Goal: Task Accomplishment & Management: Use online tool/utility

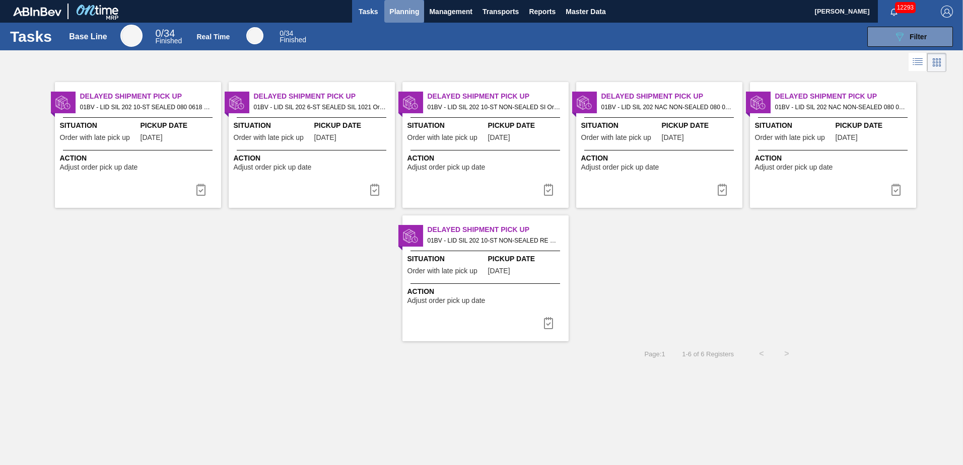
click at [396, 10] on span "Planning" at bounding box center [404, 12] width 30 height 12
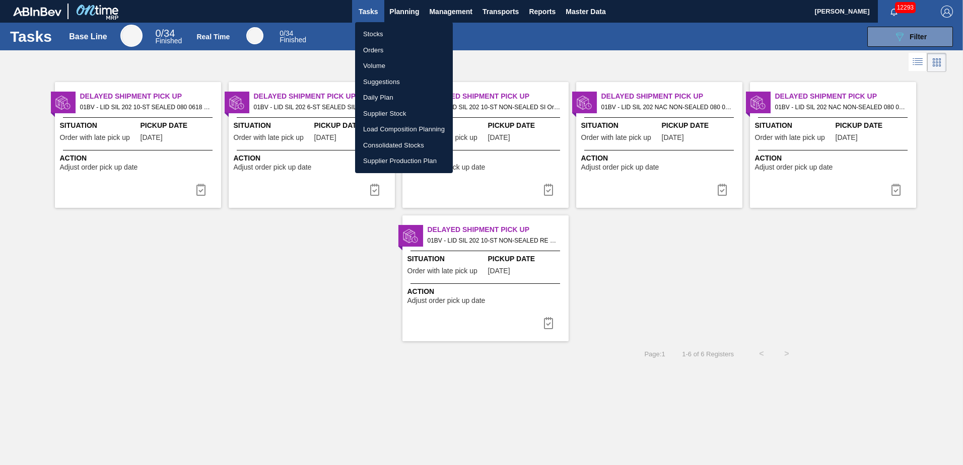
click at [396, 129] on li "Load Composition Planning" at bounding box center [404, 129] width 98 height 16
checkbox input "true"
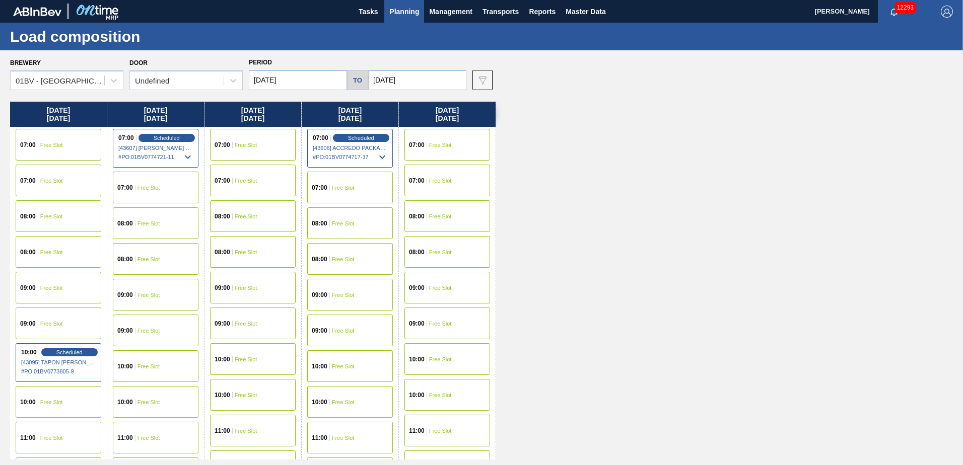
click at [302, 82] on input "[DATE]" at bounding box center [298, 80] width 98 height 20
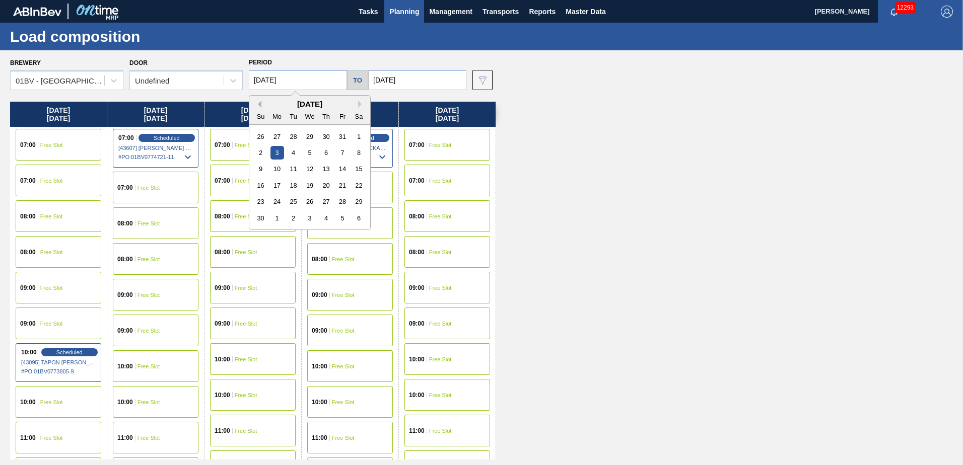
click at [259, 105] on button "Previous Month" at bounding box center [257, 104] width 7 height 7
click at [277, 168] on div "13" at bounding box center [278, 169] width 14 height 14
type input "[DATE]"
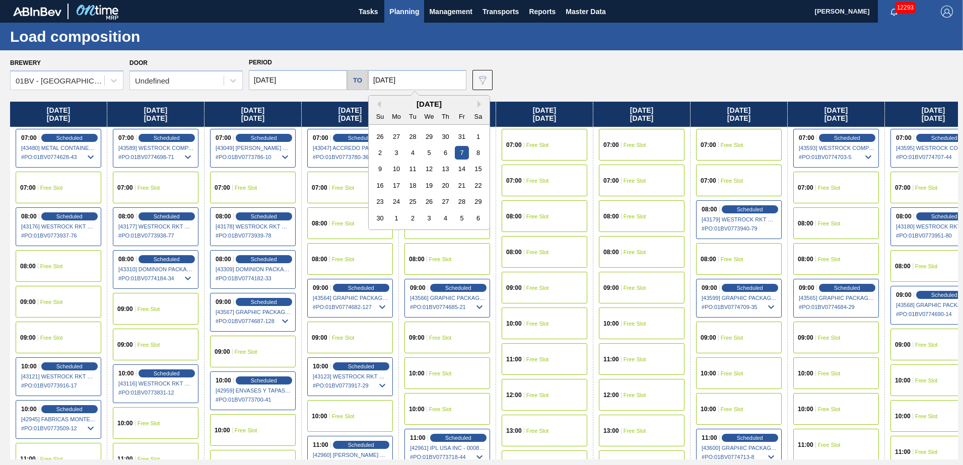
click at [411, 77] on input "[DATE]" at bounding box center [417, 80] width 98 height 20
click at [376, 103] on button "Previous Month" at bounding box center [377, 104] width 7 height 7
click at [457, 168] on div "17" at bounding box center [462, 169] width 14 height 14
type input "[DATE]"
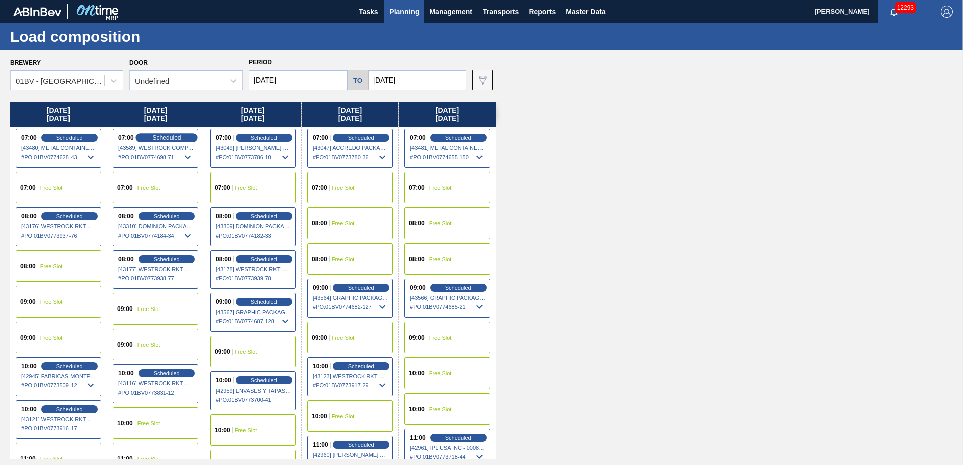
click at [163, 134] on div "Scheduled" at bounding box center [167, 137] width 62 height 9
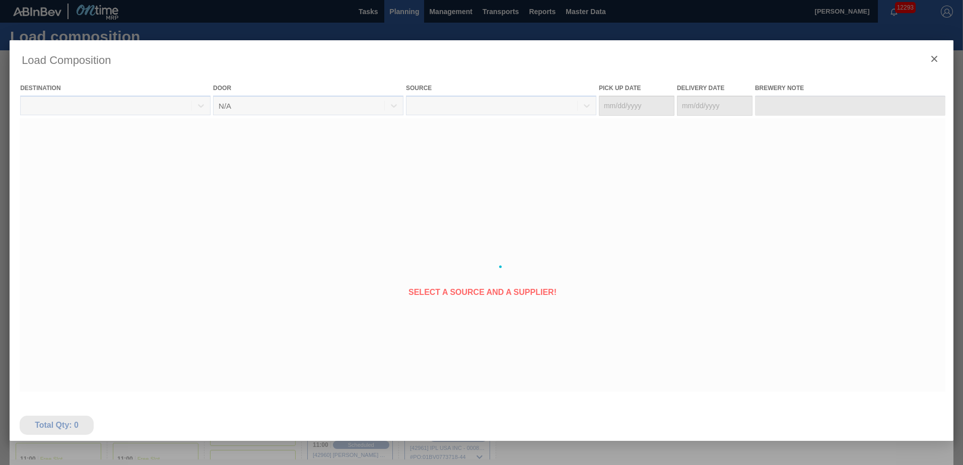
type Date "[DATE]"
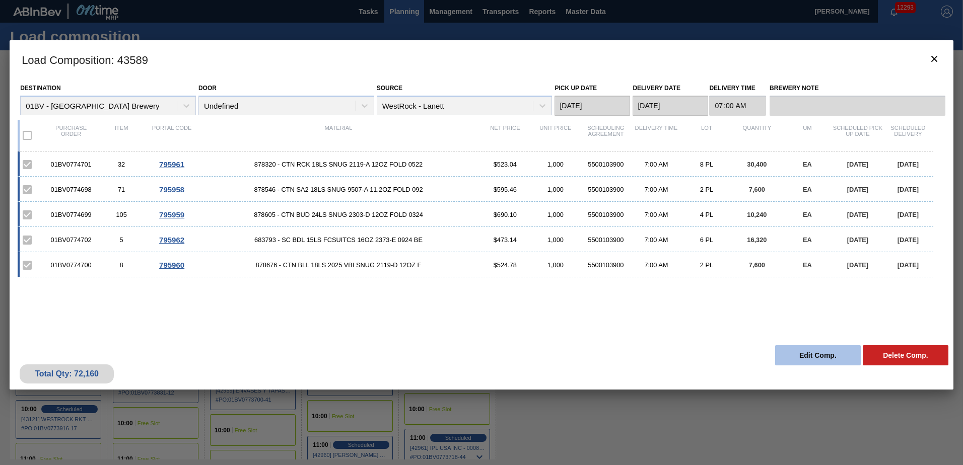
click at [806, 355] on button "Edit Comp." at bounding box center [818, 356] width 86 height 20
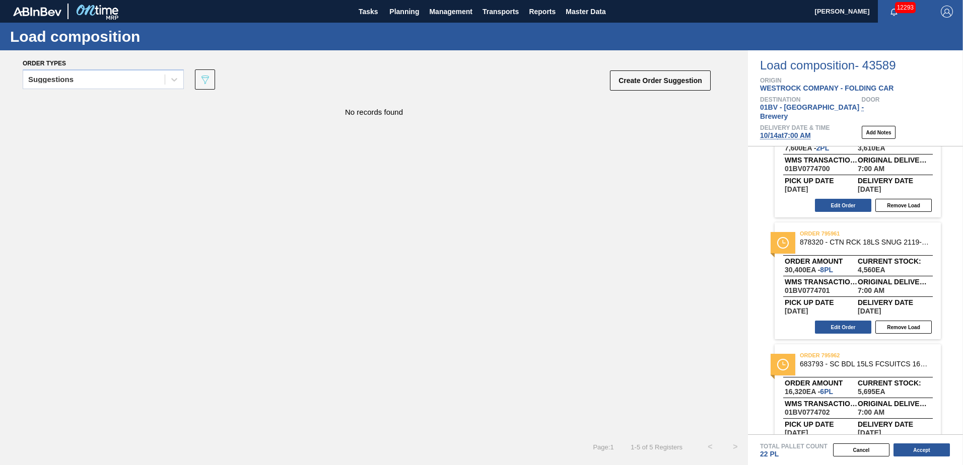
scroll to position [317, 0]
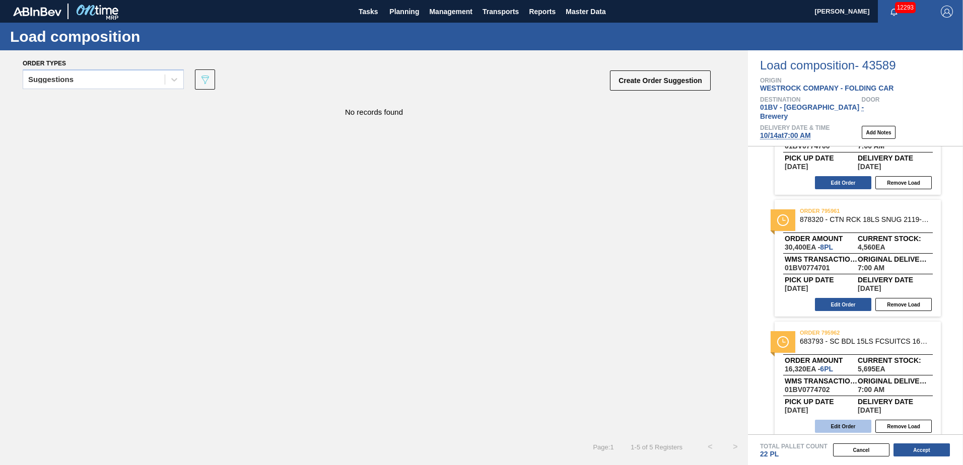
click at [835, 420] on button "Edit Order" at bounding box center [843, 426] width 56 height 13
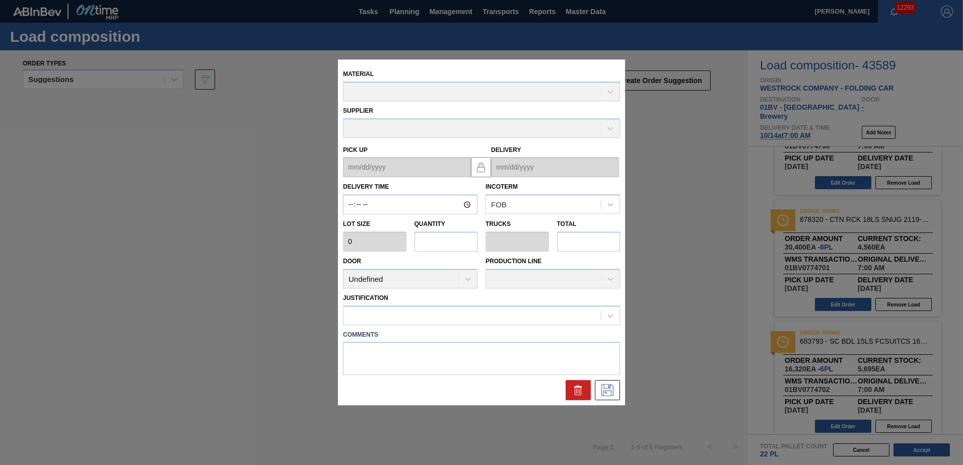
type input "07:00:00"
type input "2,720"
type input "6"
type input "0.231"
type input "16,320"
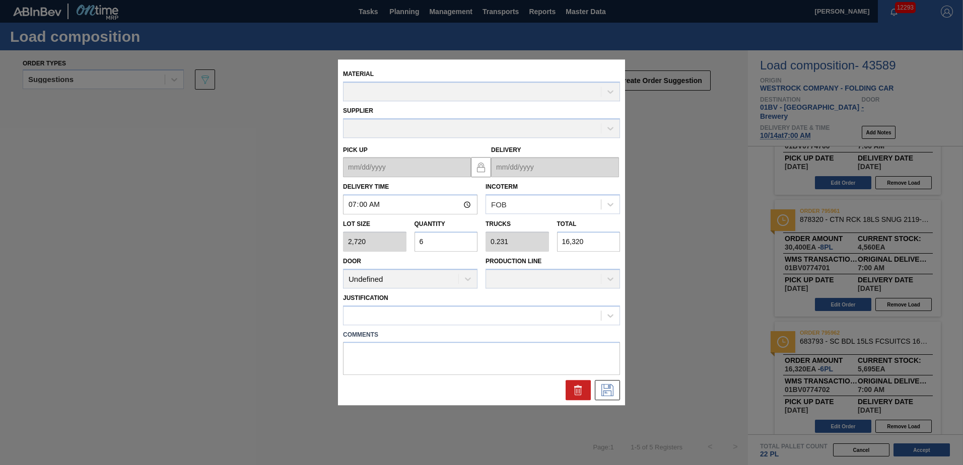
type up "[DATE]"
type input "[DATE]"
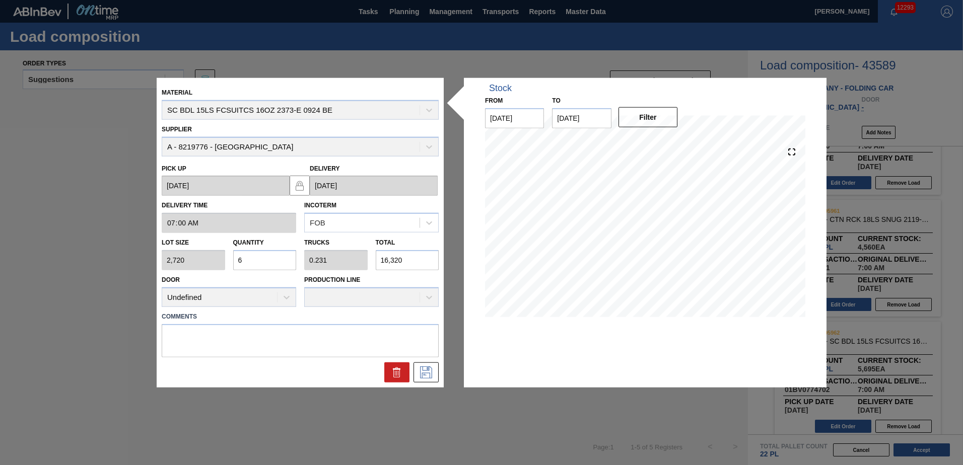
click at [185, 252] on div "Lot size 2,720 Quantity 6 Trucks 0.231 Total 16,320" at bounding box center [300, 251] width 285 height 37
type input "0"
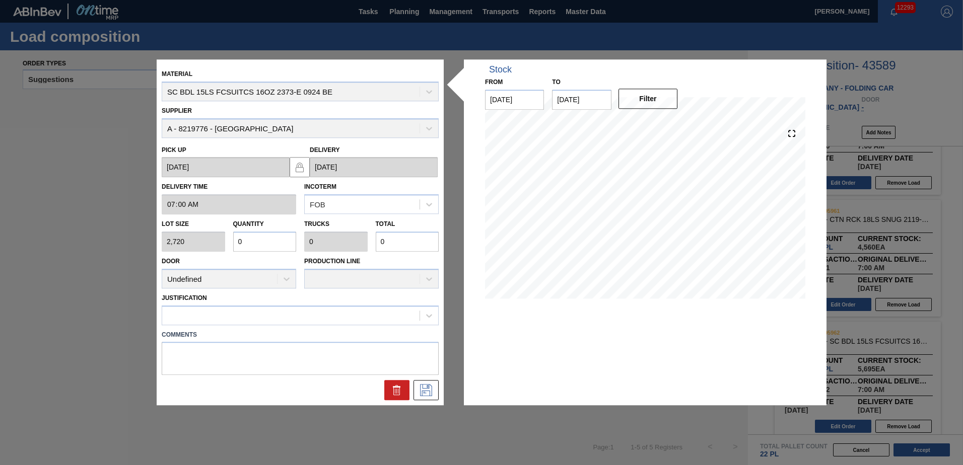
type input "0"
type input "1"
type input "0.007"
type input "19"
type input "0.07"
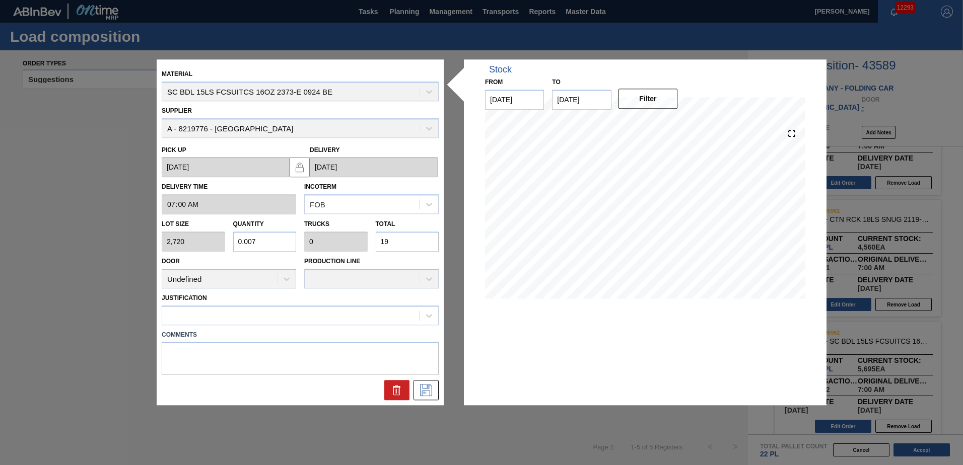
type input "0.003"
type input "190"
type input "0.7"
type input "0.027"
type input "1,904"
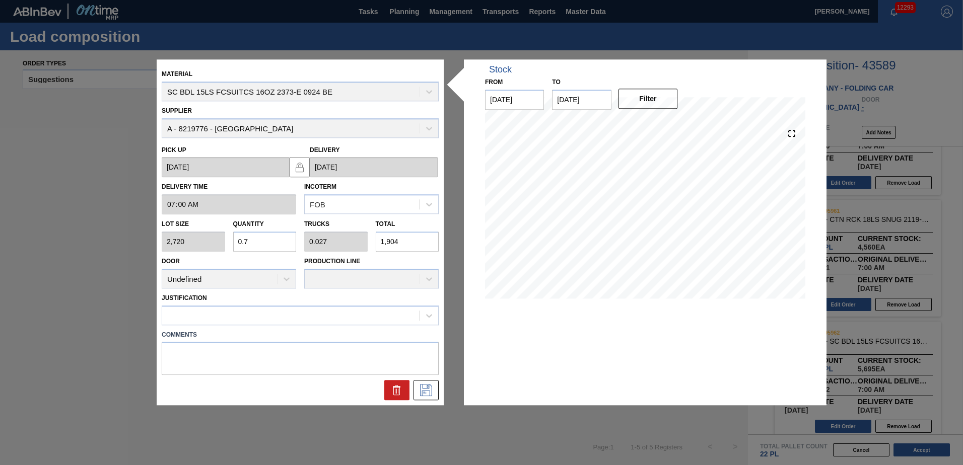
type input "7"
type input "0.269"
type input "19,040"
click at [428, 386] on icon at bounding box center [426, 391] width 16 height 12
click at [429, 315] on icon at bounding box center [429, 316] width 10 height 10
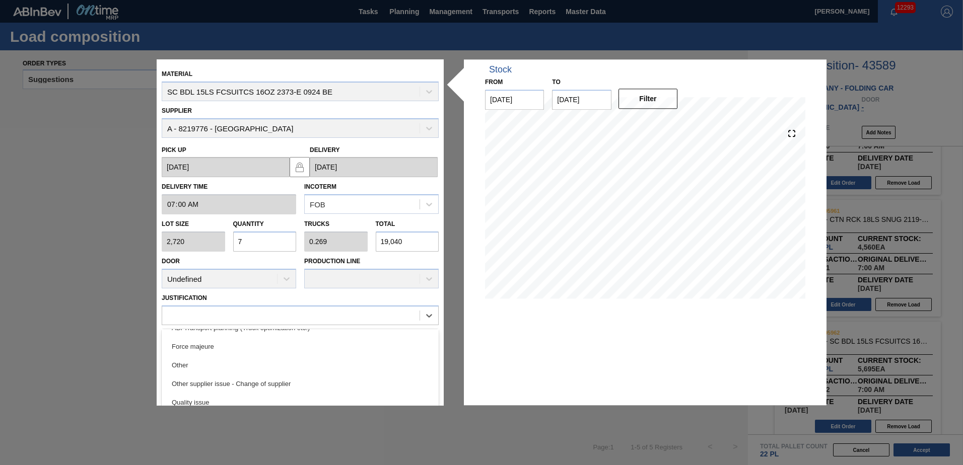
scroll to position [138, 0]
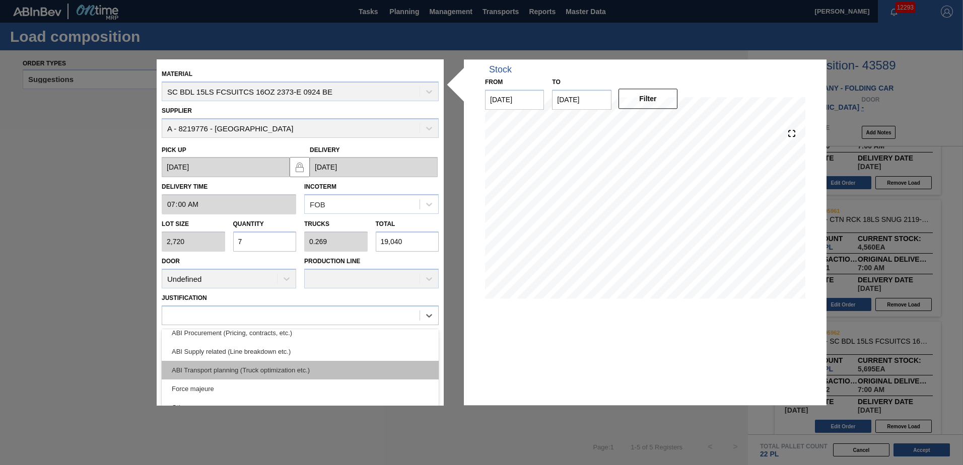
click at [239, 370] on div "ABI Transport planning (Truck optimization etc.)" at bounding box center [300, 370] width 277 height 19
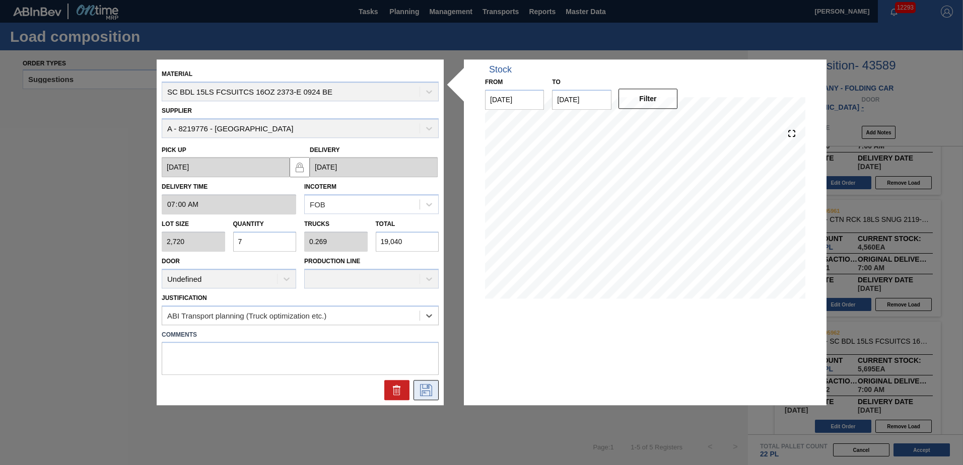
click at [428, 389] on icon at bounding box center [426, 391] width 16 height 12
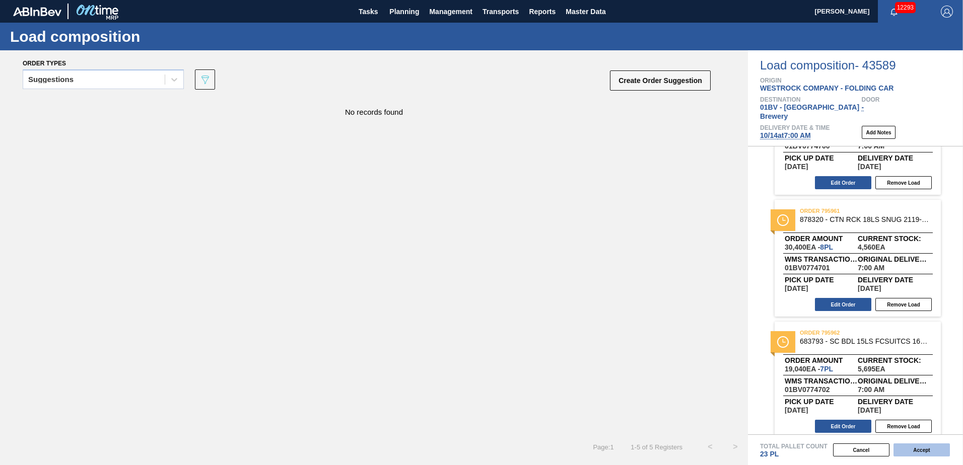
click at [914, 452] on button "Accept" at bounding box center [922, 450] width 56 height 13
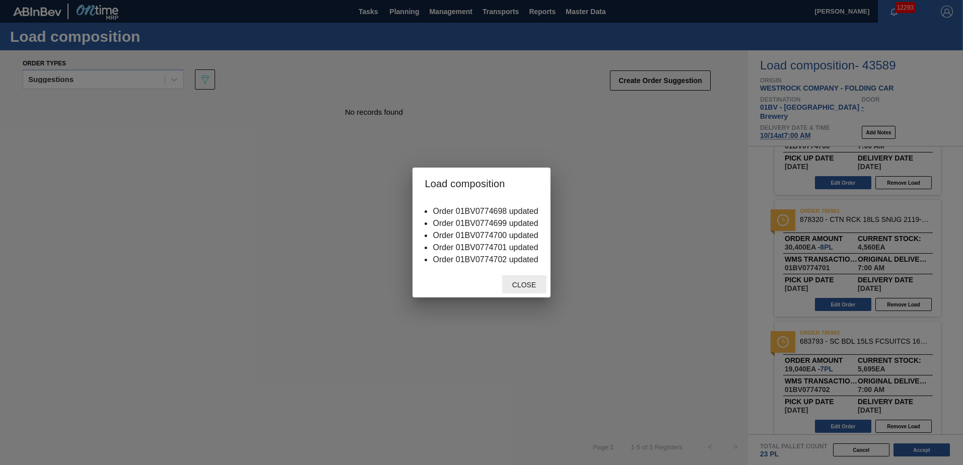
click at [524, 286] on span "Close" at bounding box center [524, 285] width 40 height 8
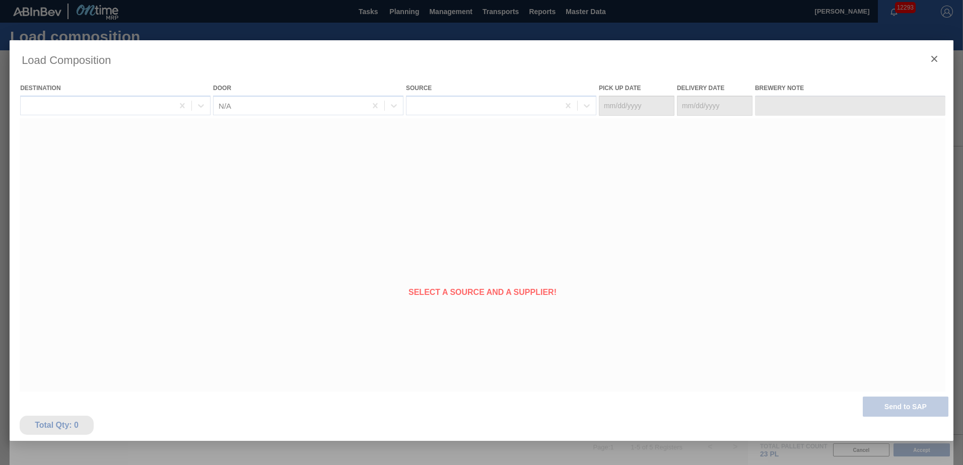
type Date "[DATE]"
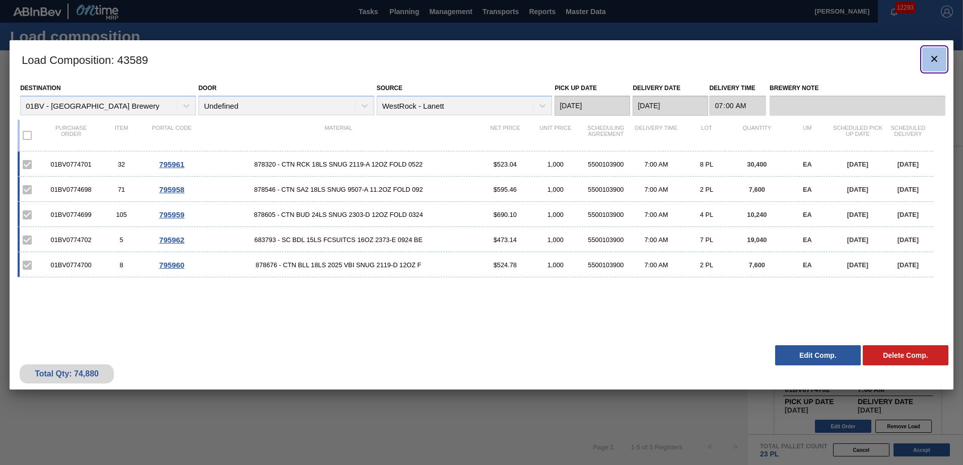
click at [934, 56] on icon "botão de ícone" at bounding box center [934, 59] width 12 height 12
